Goal: Transaction & Acquisition: Purchase product/service

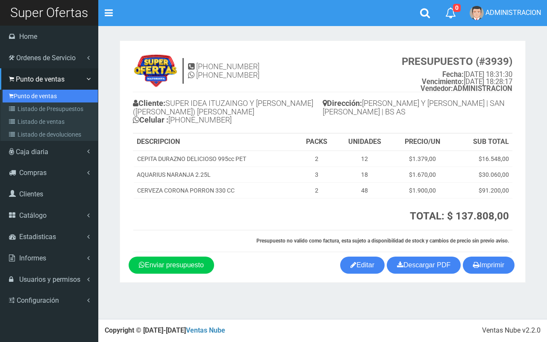
click at [20, 92] on link "Punto de ventas" at bounding box center [50, 96] width 95 height 13
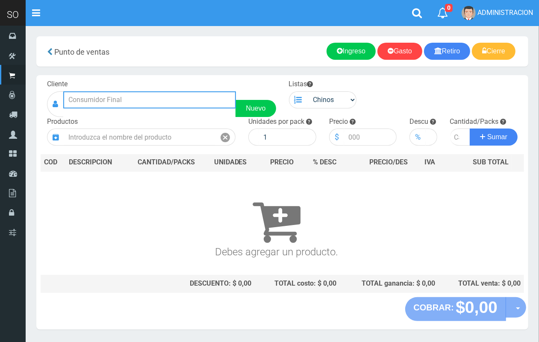
click at [132, 97] on input "text" at bounding box center [149, 99] width 173 height 17
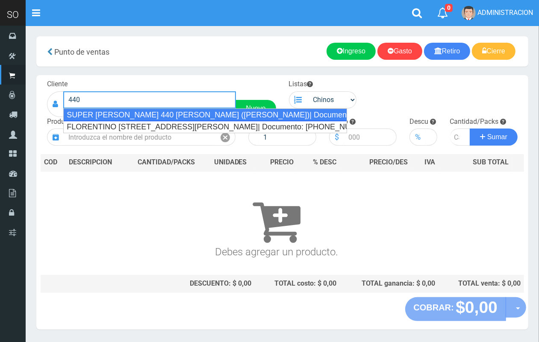
click at [181, 112] on div "SUPER BARNECH 440 MIRIAM (LUJAN)| Documento: 254587855 | Teléfono:" at bounding box center [205, 115] width 284 height 13
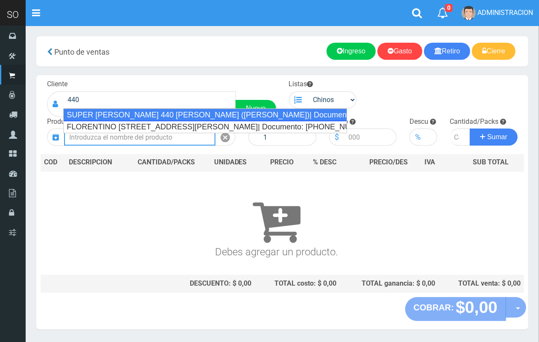
type input "SUPER BARNECH 440 MIRIAM (LUJAN)| Documento: 254587855 | Teléfono:"
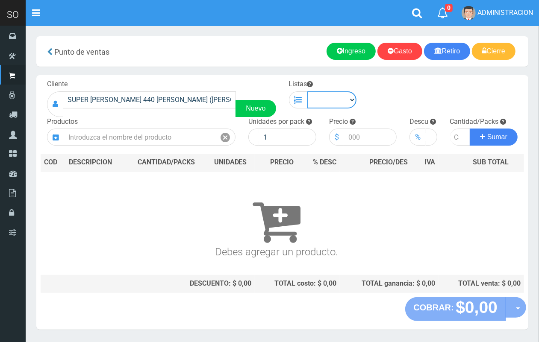
click at [339, 103] on select "Chinos . ." at bounding box center [332, 99] width 50 height 17
select select "1"
click at [307, 91] on select "Chinos . ." at bounding box center [332, 99] width 50 height 17
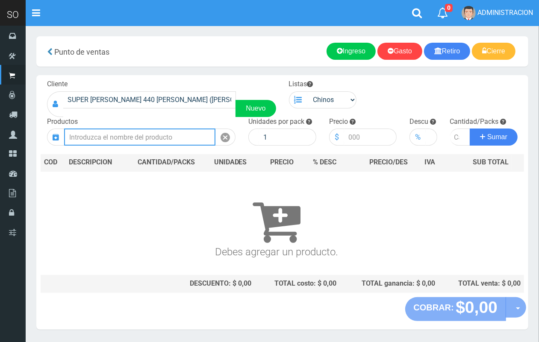
drag, startPoint x: 195, startPoint y: 136, endPoint x: 101, endPoint y: 17, distance: 151.5
click at [194, 136] on input "text" at bounding box center [139, 137] width 151 height 17
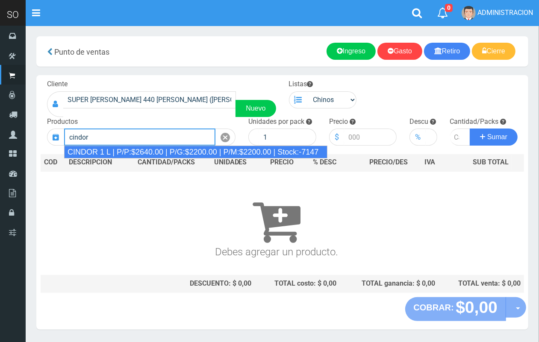
click at [155, 150] on div "CINDOR 1 L | P/P:$2640.00 | P/G:$2200.00 | P/M:$2200.00 | Stock:-7147" at bounding box center [195, 152] width 263 height 13
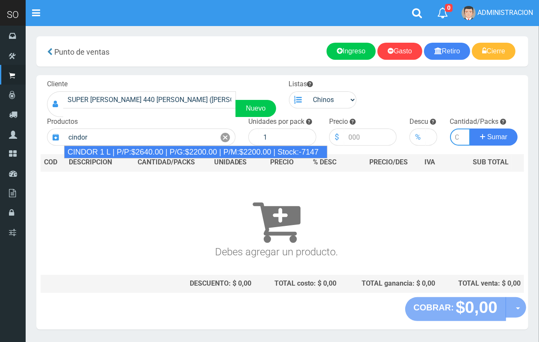
type input "CINDOR 1 L | P/P:$2640.00 | P/G:$2200.00 | P/M:$2200.00 | Stock:-7147"
type input "12"
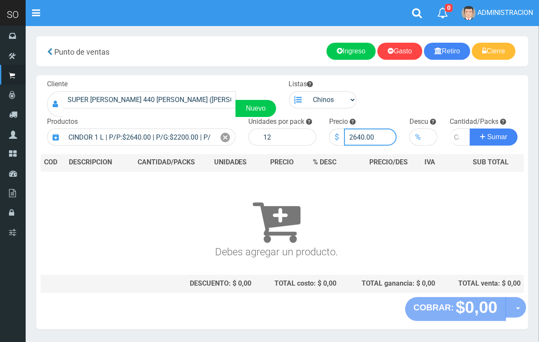
drag, startPoint x: 363, startPoint y: 133, endPoint x: 353, endPoint y: 132, distance: 10.3
click at [353, 132] on input "2640.00" at bounding box center [370, 137] width 53 height 17
type input "2500.00"
click at [453, 138] on input "number" at bounding box center [460, 137] width 21 height 17
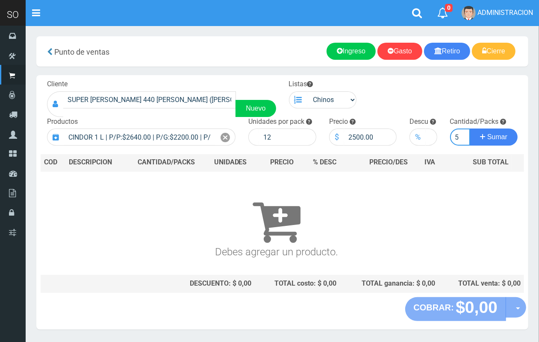
type input "5"
click at [470, 129] on button "Sumar" at bounding box center [494, 137] width 48 height 17
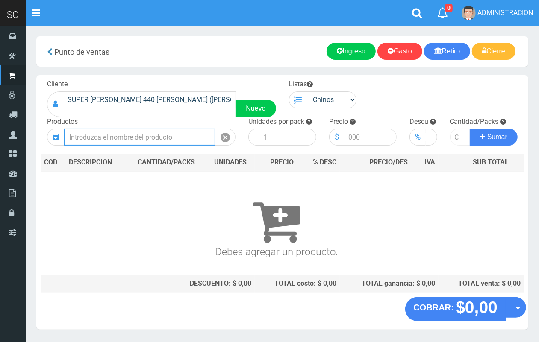
scroll to position [0, 0]
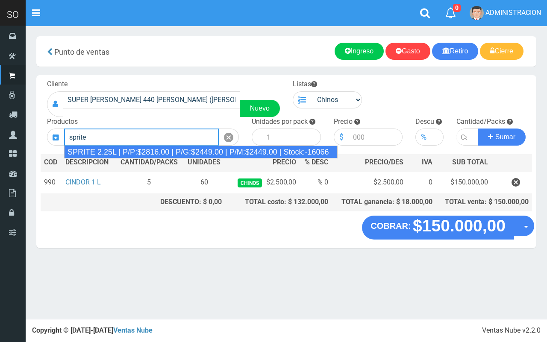
click at [215, 153] on div "SPRITE 2.25L | P/P:$2816.00 | P/G:$2449.00 | P/M:$2449.00 | Stock:-16066" at bounding box center [201, 152] width 274 height 13
type input "SPRITE 2.25L | P/P:$2816.00 | P/G:$2449.00 | P/M:$2449.00 | Stock:-16066"
type input "8"
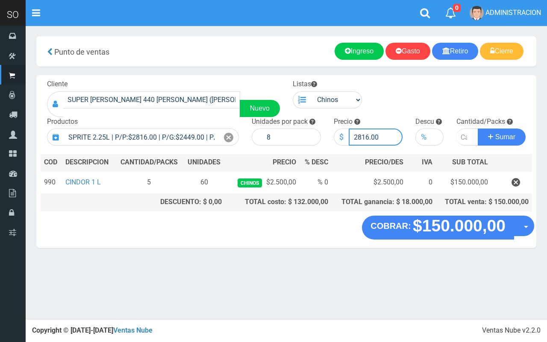
drag, startPoint x: 369, startPoint y: 137, endPoint x: 362, endPoint y: 135, distance: 6.6
click at [362, 135] on input "2816.00" at bounding box center [376, 137] width 54 height 17
type input "2800.00"
click at [458, 140] on input "number" at bounding box center [468, 137] width 22 height 17
type input "2"
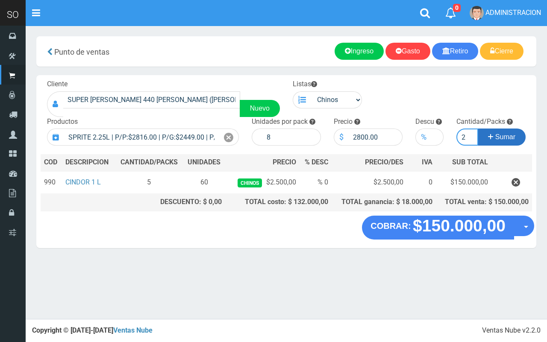
click at [478, 129] on button "Sumar" at bounding box center [502, 137] width 48 height 17
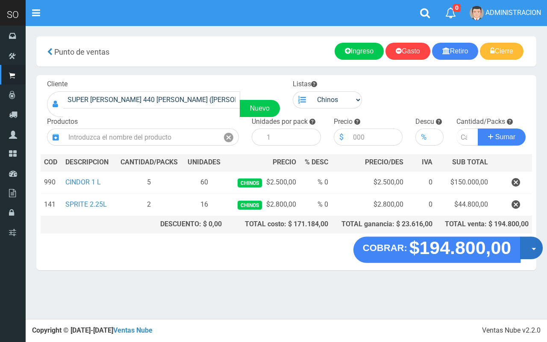
click at [531, 251] on button "Opciones" at bounding box center [531, 248] width 23 height 23
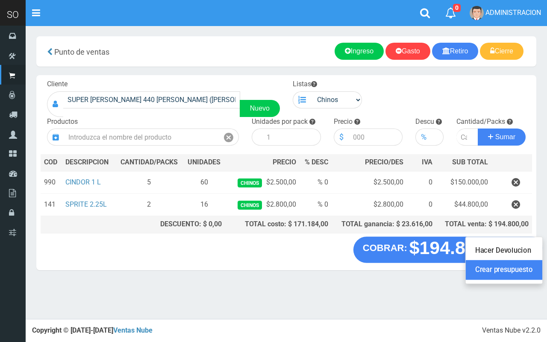
click at [528, 271] on link "Crear presupuesto" at bounding box center [504, 271] width 77 height 20
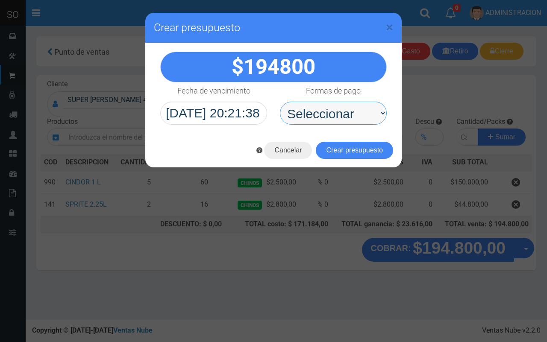
drag, startPoint x: 348, startPoint y: 109, endPoint x: 341, endPoint y: 123, distance: 14.7
click at [347, 112] on select "Seleccionar Efectivo Tarjeta de Crédito Depósito Débito" at bounding box center [333, 113] width 107 height 23
select select "Efectivo"
click at [280, 102] on select "Seleccionar Efectivo Tarjeta de Crédito Depósito Débito" at bounding box center [333, 113] width 107 height 23
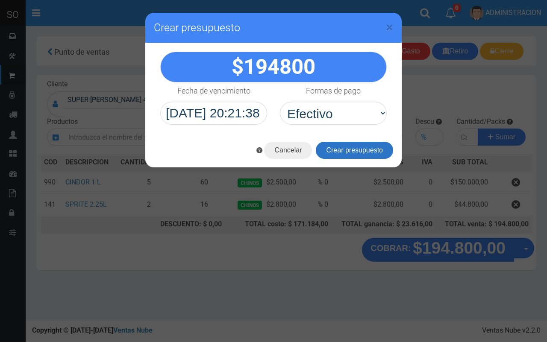
click at [344, 146] on button "Crear presupuesto" at bounding box center [354, 150] width 77 height 17
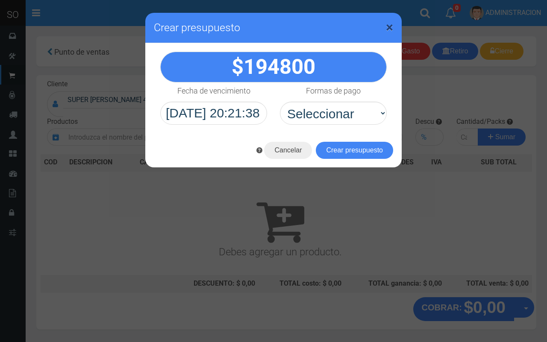
click at [391, 25] on span "×" at bounding box center [389, 27] width 7 height 16
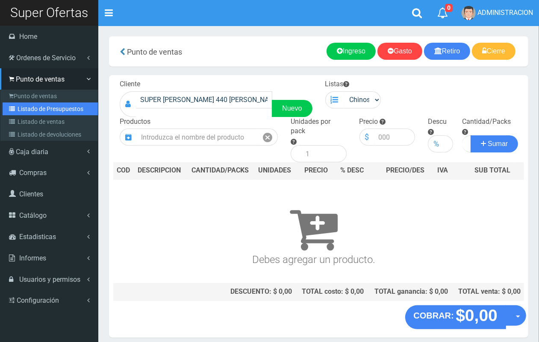
click at [33, 109] on link "Listado de Presupuestos" at bounding box center [50, 109] width 95 height 13
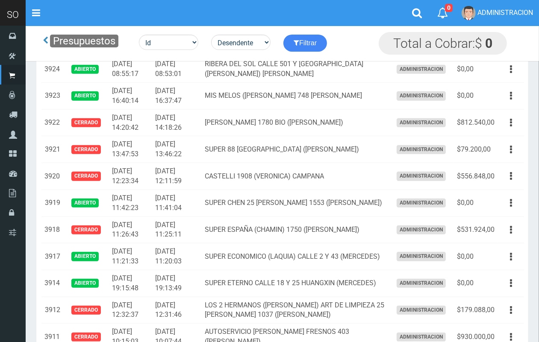
scroll to position [518, 0]
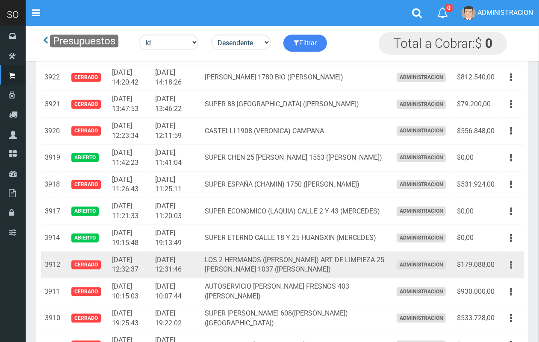
click at [511, 268] on icon "button" at bounding box center [511, 265] width 2 height 15
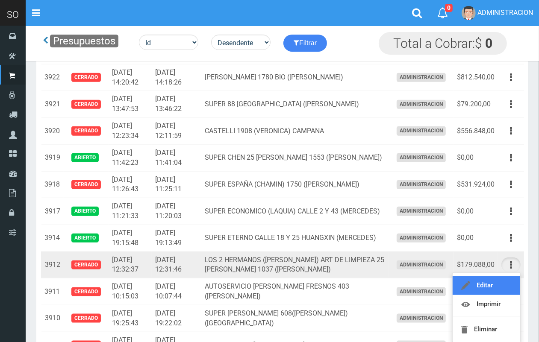
click at [507, 288] on link "Editar" at bounding box center [487, 286] width 68 height 19
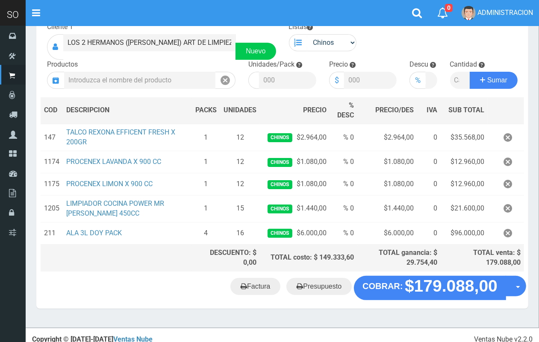
scroll to position [69, 0]
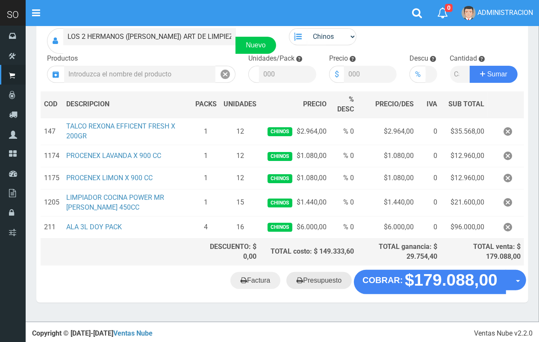
click at [307, 283] on link "Presupuesto" at bounding box center [318, 280] width 65 height 17
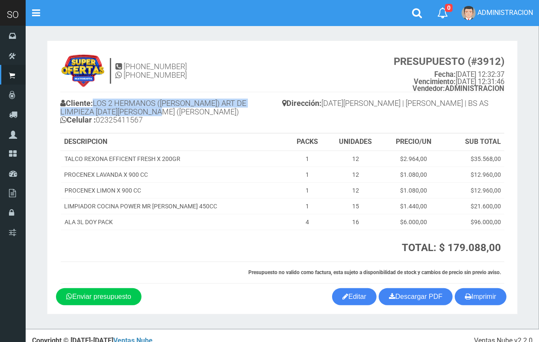
drag, startPoint x: 130, startPoint y: 110, endPoint x: 95, endPoint y: 101, distance: 36.2
click at [95, 101] on h4 "Cliente: LOS 2 HERMANOS ([PERSON_NAME]) ART DE LIMPIEZA [DATE][PERSON_NAME] ([P…" at bounding box center [171, 113] width 222 height 32
copy h4 "LOS 2 HERMANOS ([PERSON_NAME]) ART DE LIMPIEZA [DATE][PERSON_NAME] ([PERSON_NAM…"
click at [417, 299] on link "Descargar PDF" at bounding box center [416, 297] width 74 height 17
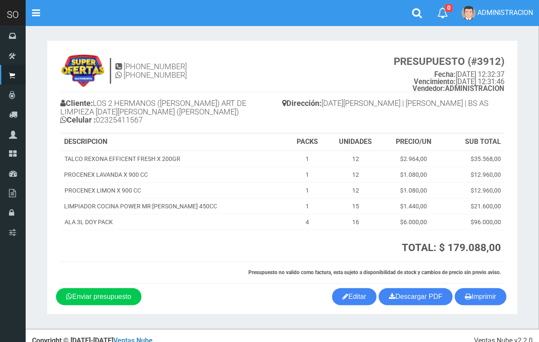
click at [275, 43] on section "[PHONE_NUMBER] [PHONE_NUMBER] PRESUPUESTO (#3912) Fecha: [DATE] 12:32:37 Vencim…" at bounding box center [282, 178] width 471 height 274
